Goal: Information Seeking & Learning: Learn about a topic

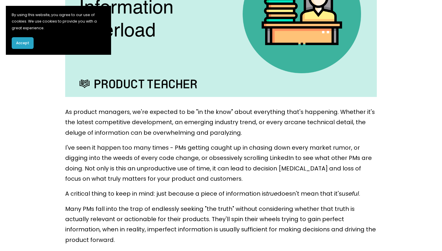
scroll to position [196, 0]
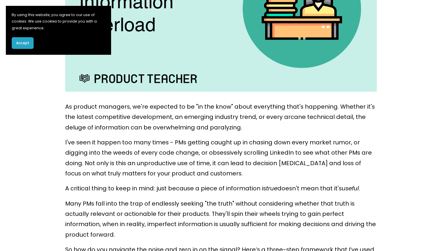
click at [273, 116] on p "As product managers, we're expected to be "in the know" about everything that's…" at bounding box center [221, 117] width 312 height 31
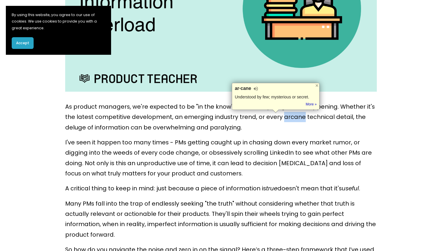
click at [362, 117] on p "As product managers, we're expected to be "in the know" about everything that's…" at bounding box center [221, 117] width 312 height 31
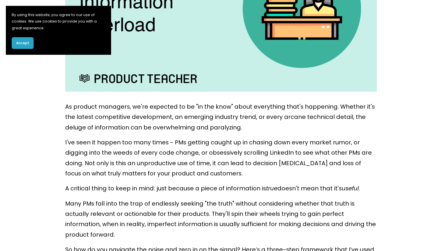
click at [362, 117] on p "As product managers, we're expected to be "in the know" about everything that's…" at bounding box center [221, 117] width 312 height 31
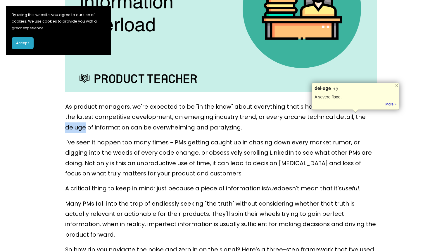
click at [316, 126] on p "As product managers, we're expected to be "in the know" about everything that's…" at bounding box center [221, 117] width 312 height 31
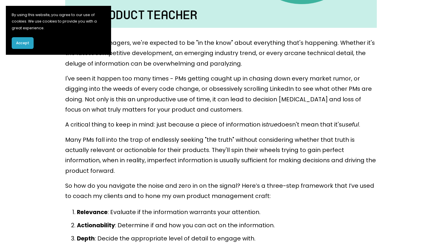
scroll to position [265, 0]
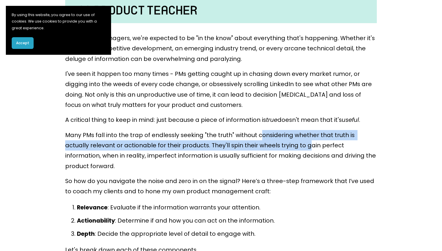
drag, startPoint x: 257, startPoint y: 137, endPoint x: 281, endPoint y: 144, distance: 24.8
click at [281, 144] on p "Many PMs fall into the trap of endlessly seeking "the truth" without considerin…" at bounding box center [221, 150] width 312 height 41
click at [284, 142] on p "Many PMs fall into the trap of endlessly seeking "the truth" without considerin…" at bounding box center [221, 150] width 312 height 41
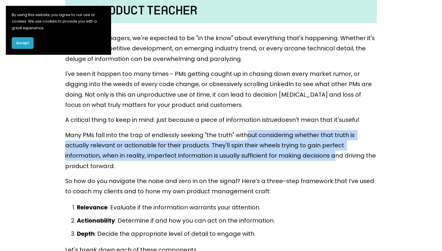
drag, startPoint x: 243, startPoint y: 135, endPoint x: 269, endPoint y: 155, distance: 33.4
click at [269, 155] on p "Many PMs fall into the trap of endlessly seeking "the truth" without considerin…" at bounding box center [221, 150] width 312 height 41
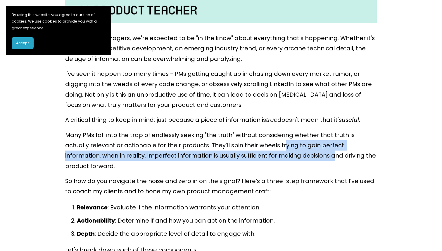
drag, startPoint x: 269, startPoint y: 155, endPoint x: 253, endPoint y: 146, distance: 18.2
click at [256, 146] on p "Many PMs fall into the trap of endlessly seeking "the truth" without considerin…" at bounding box center [221, 150] width 312 height 41
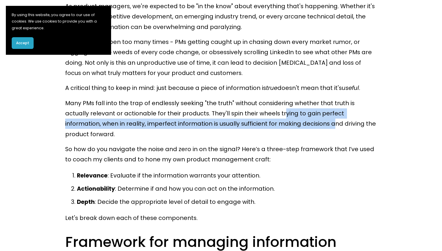
scroll to position [297, 0]
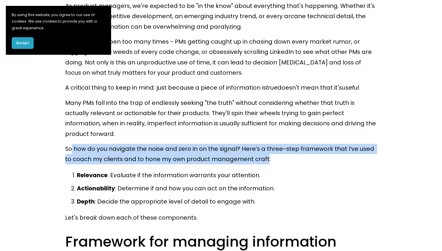
drag, startPoint x: 72, startPoint y: 134, endPoint x: 255, endPoint y: 152, distance: 184.1
click at [255, 152] on p "So how do you navigate the noise and zero in on the signal? Here’s a three-step…" at bounding box center [221, 154] width 312 height 21
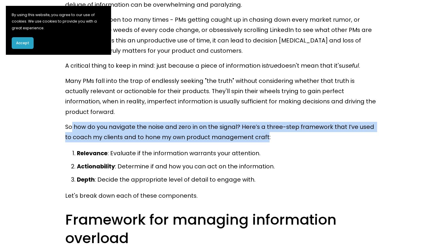
scroll to position [321, 0]
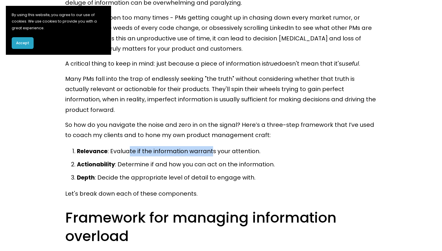
drag, startPoint x: 129, startPoint y: 143, endPoint x: 211, endPoint y: 139, distance: 81.7
click at [211, 146] on p "Relevance : Evaluate if the information warrants your attention." at bounding box center [227, 151] width 300 height 10
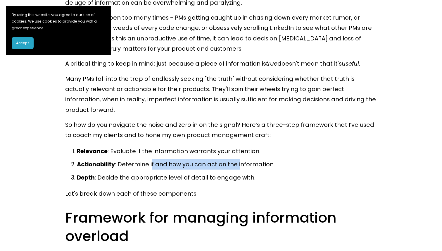
drag, startPoint x: 150, startPoint y: 155, endPoint x: 250, endPoint y: 153, distance: 99.5
click at [238, 159] on p "Actionability : Determine if and how you can act on the information." at bounding box center [227, 164] width 300 height 10
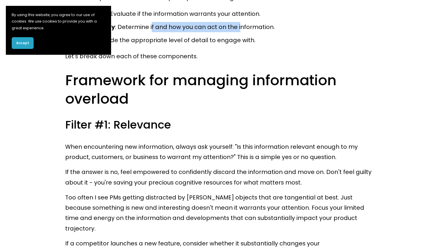
scroll to position [466, 0]
